Goal: Task Accomplishment & Management: Manage account settings

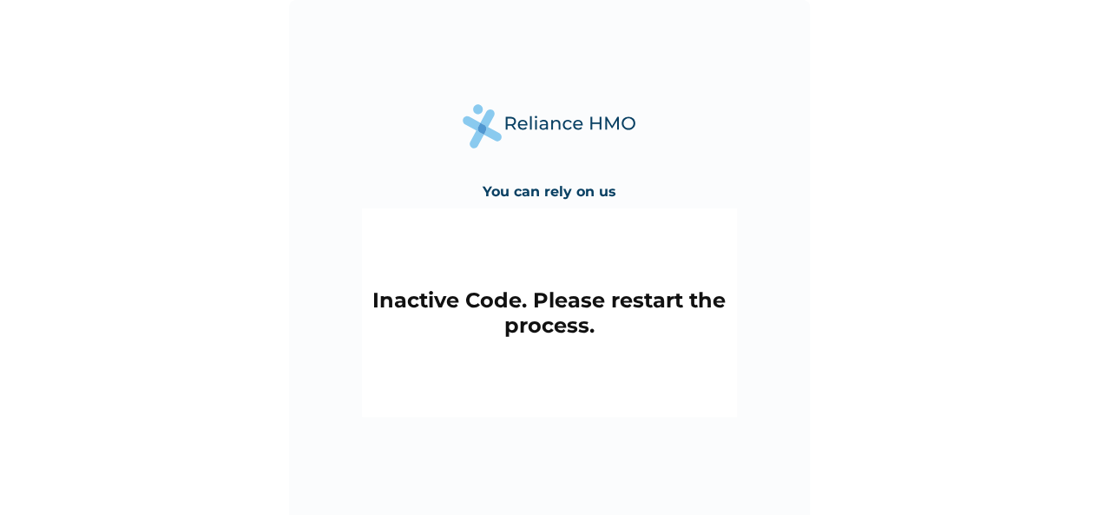
click at [615, 305] on h2 "Inactive Code. Please restart the process." at bounding box center [550, 312] width 358 height 50
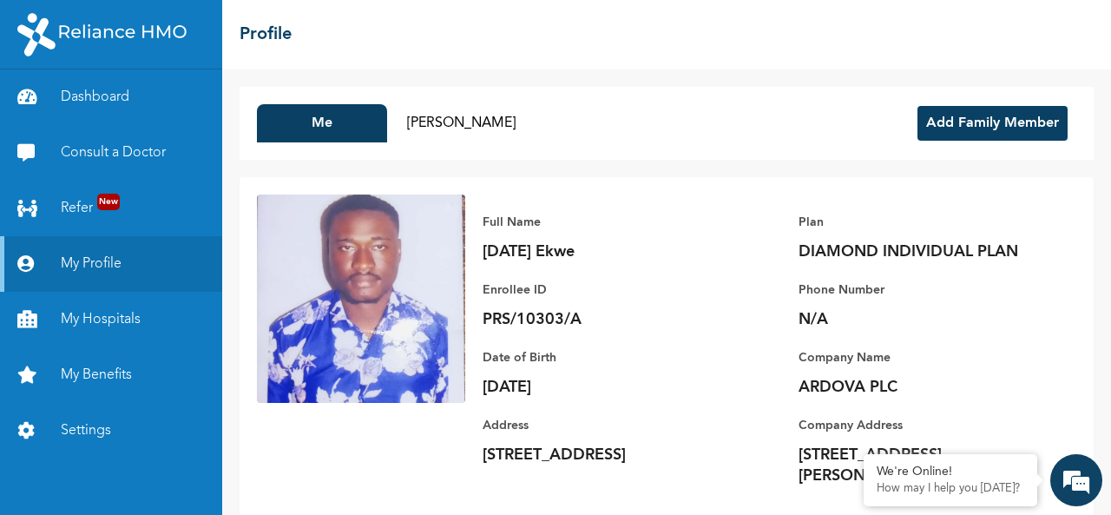
scroll to position [40, 0]
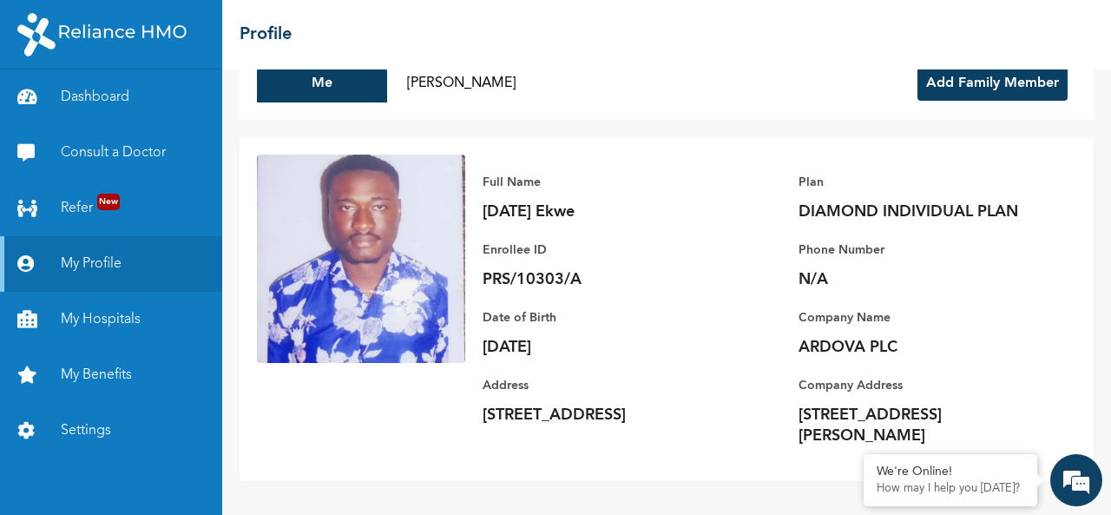
click at [960, 90] on button "Add Family Member" at bounding box center [992, 83] width 150 height 35
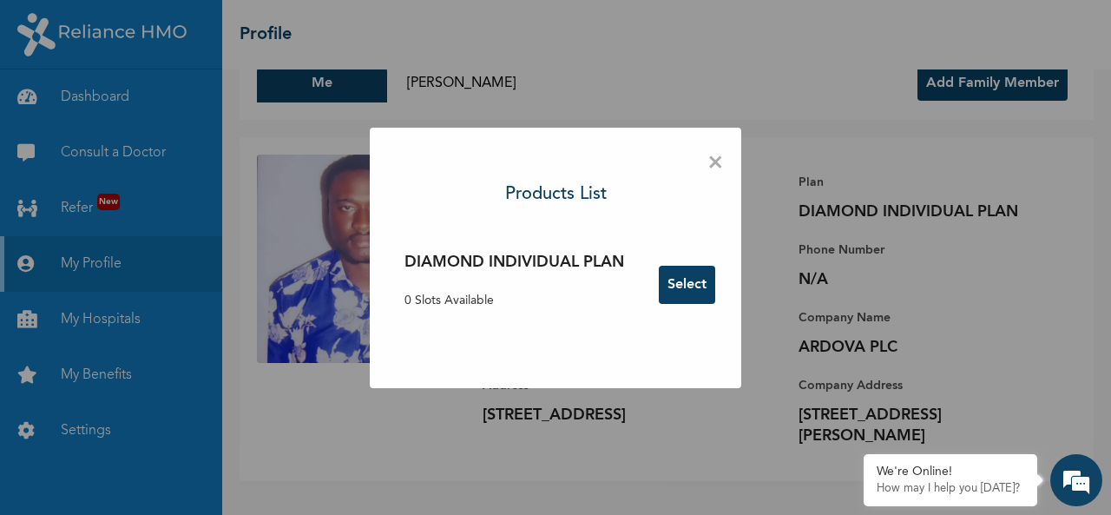
scroll to position [0, 0]
click at [719, 161] on span "×" at bounding box center [715, 163] width 16 height 36
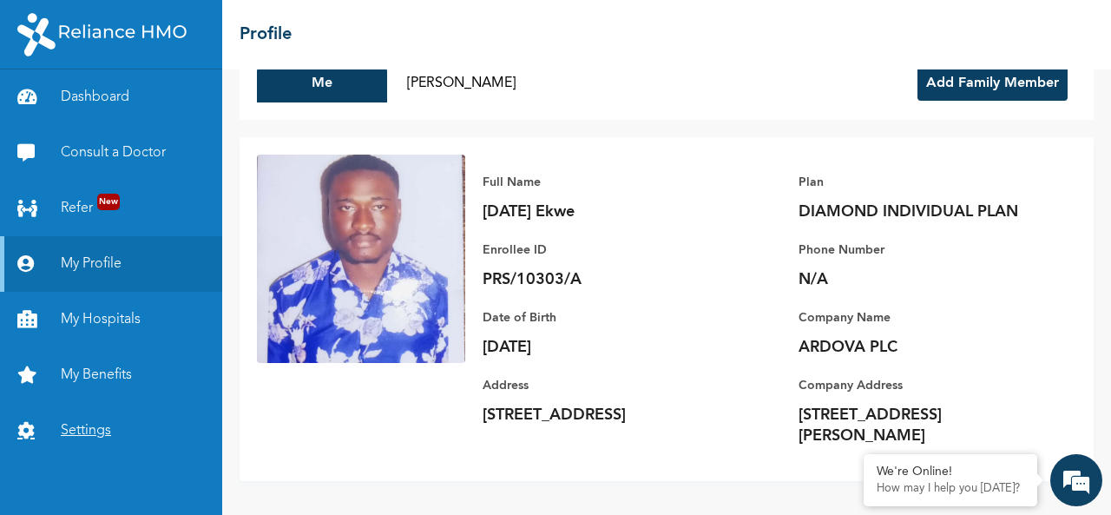
click at [97, 434] on link "Settings" at bounding box center [111, 431] width 222 height 56
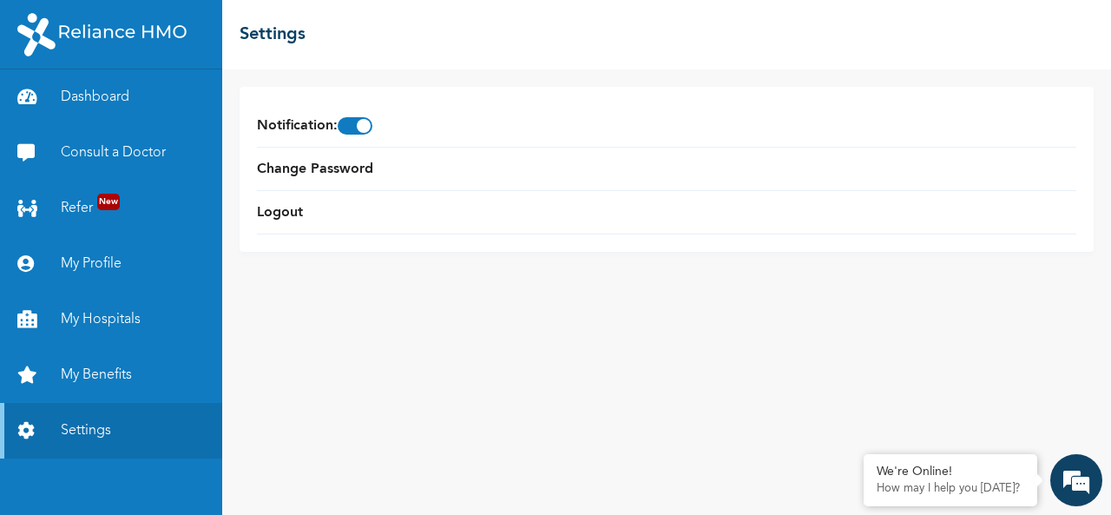
click at [142, 32] on img at bounding box center [101, 34] width 169 height 43
